Goal: Information Seeking & Learning: Learn about a topic

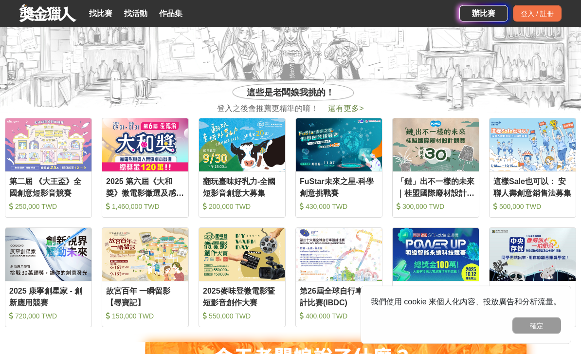
scroll to position [348, 0]
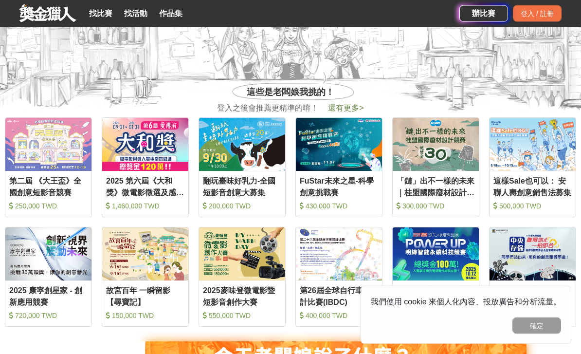
click at [105, 13] on link "找比賽" at bounding box center [100, 14] width 31 height 14
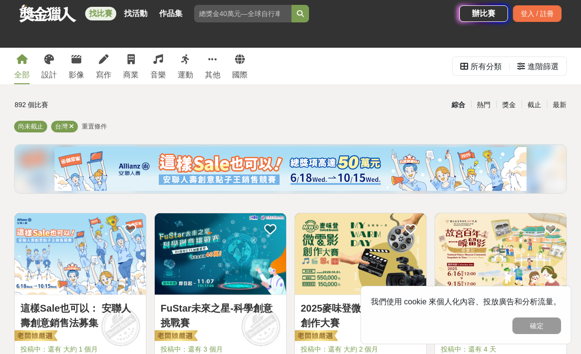
click at [54, 64] on link "設計" at bounding box center [49, 66] width 16 height 37
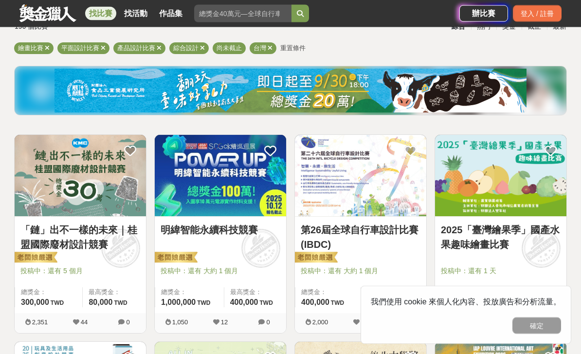
scroll to position [91, 0]
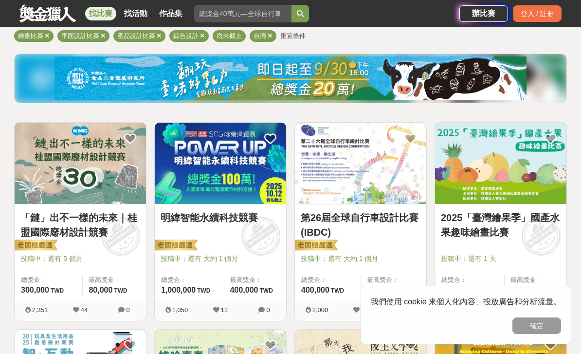
click at [110, 188] on img at bounding box center [80, 163] width 131 height 81
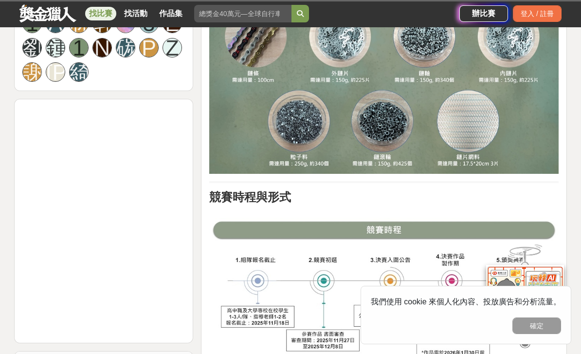
scroll to position [730, 0]
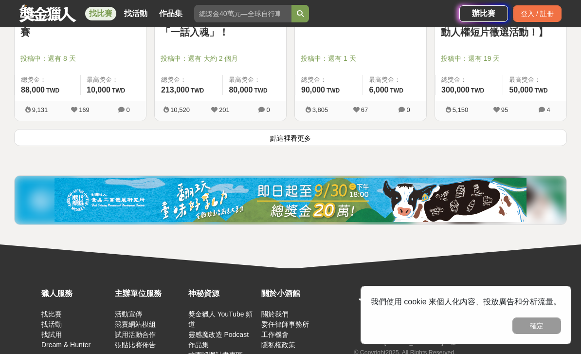
scroll to position [1325, 0]
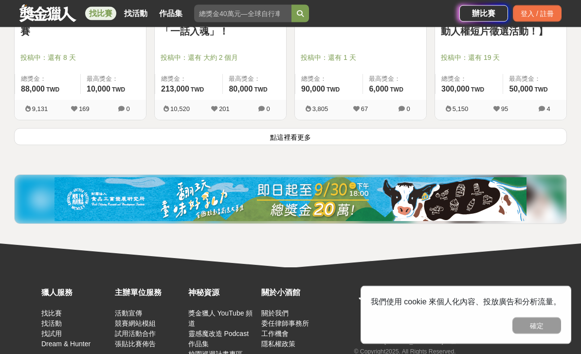
click at [349, 134] on button "點這裡看更多" at bounding box center [290, 137] width 553 height 17
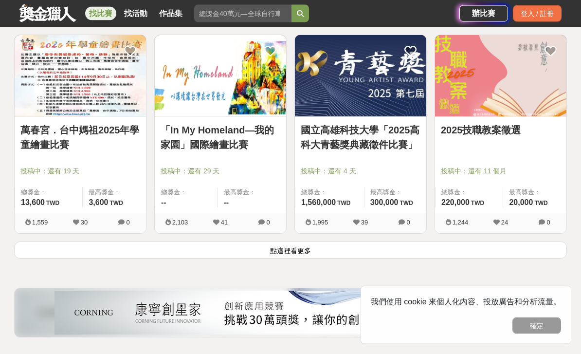
scroll to position [2453, 0]
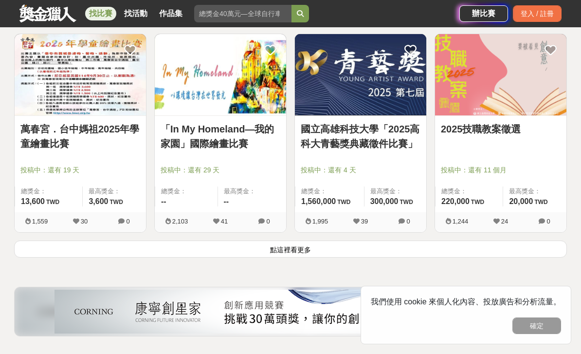
click at [272, 245] on button "點這裡看更多" at bounding box center [290, 248] width 553 height 17
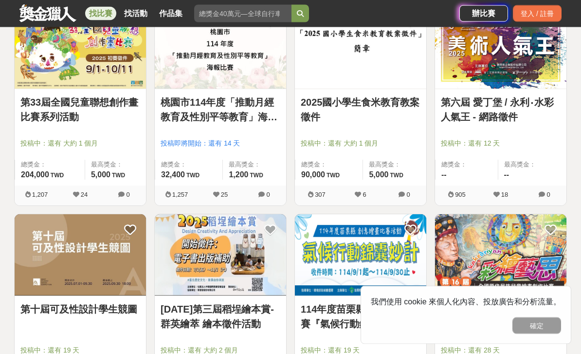
scroll to position [3513, 0]
